Goal: Find contact information: Find contact information

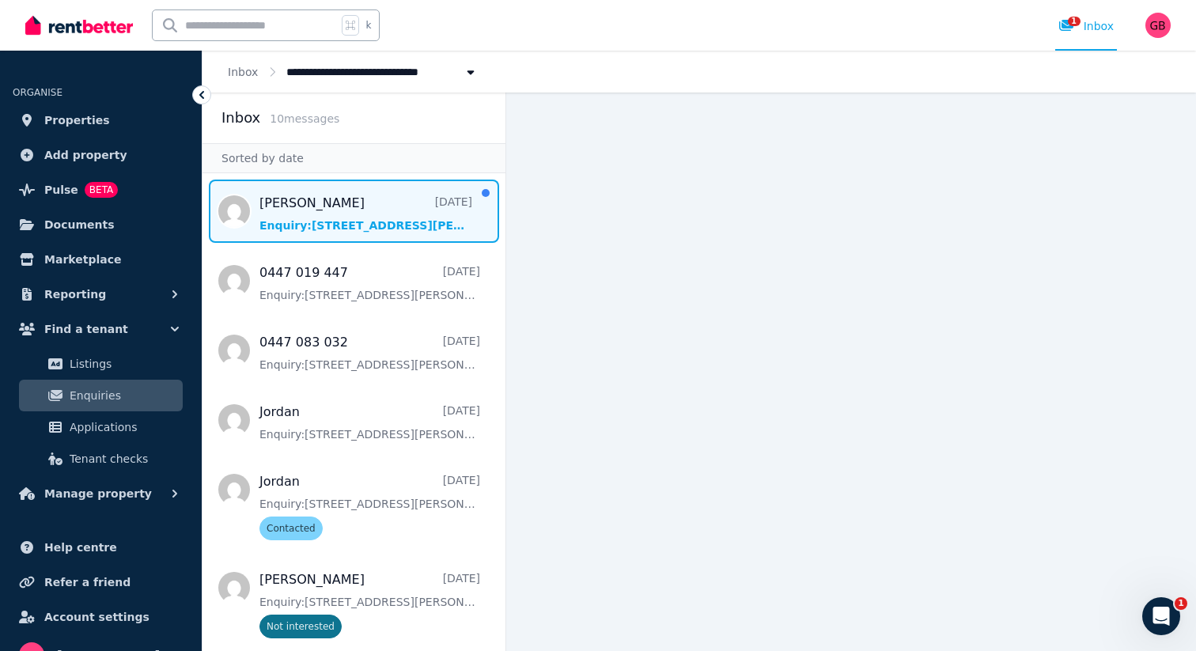
click at [346, 227] on span "Message list" at bounding box center [353, 211] width 303 height 63
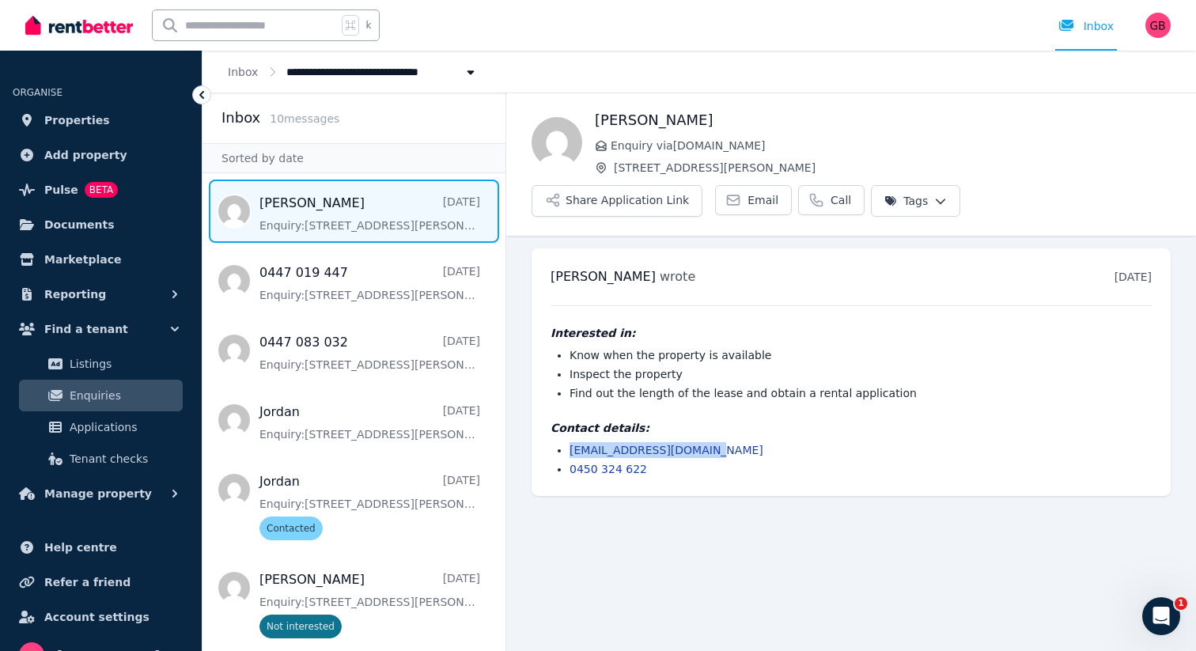
drag, startPoint x: 727, startPoint y: 451, endPoint x: 564, endPoint y: 449, distance: 162.9
click at [564, 449] on ul "[EMAIL_ADDRESS][DOMAIN_NAME] 0450 324 622" at bounding box center [851, 459] width 601 height 35
copy link "[EMAIL_ADDRESS][DOMAIN_NAME]"
